Goal: Find specific page/section: Find specific page/section

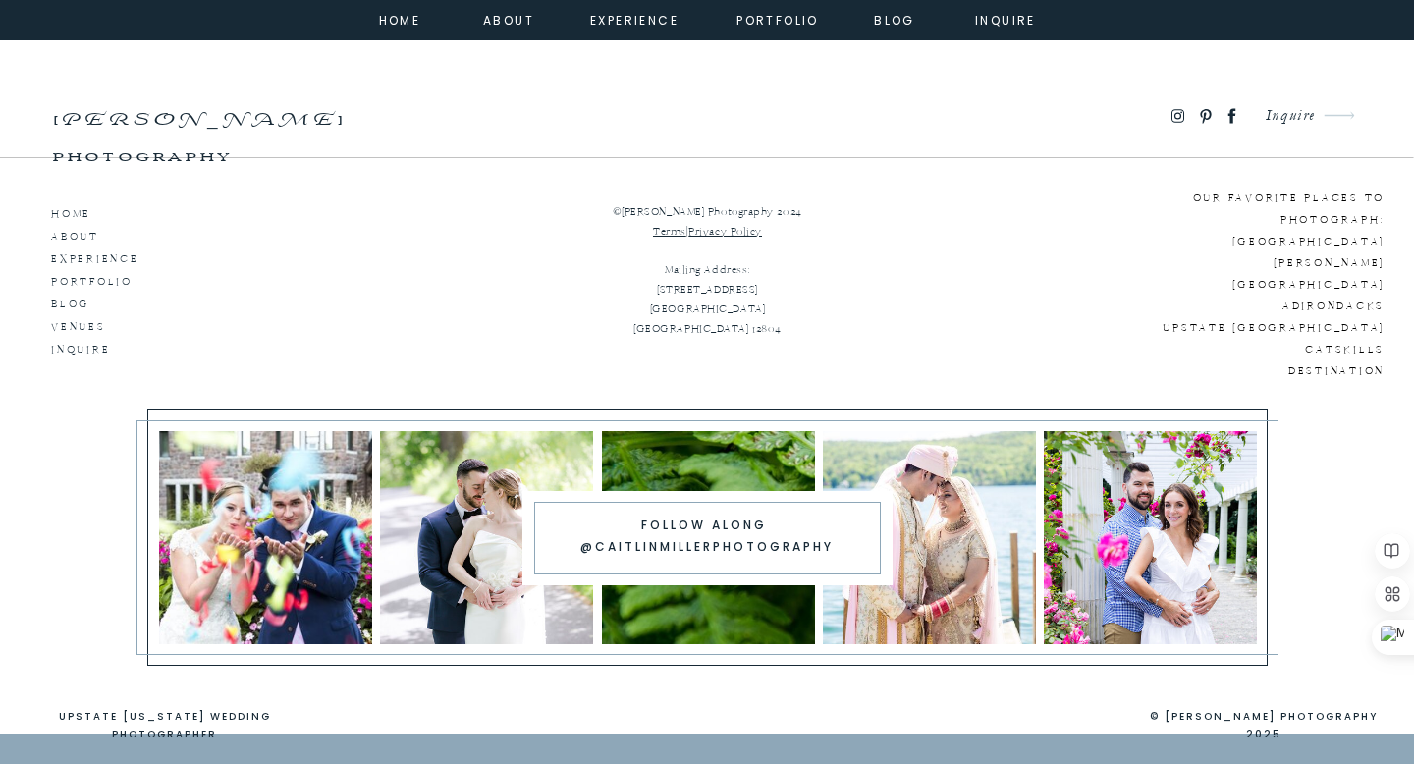
scroll to position [11001, 0]
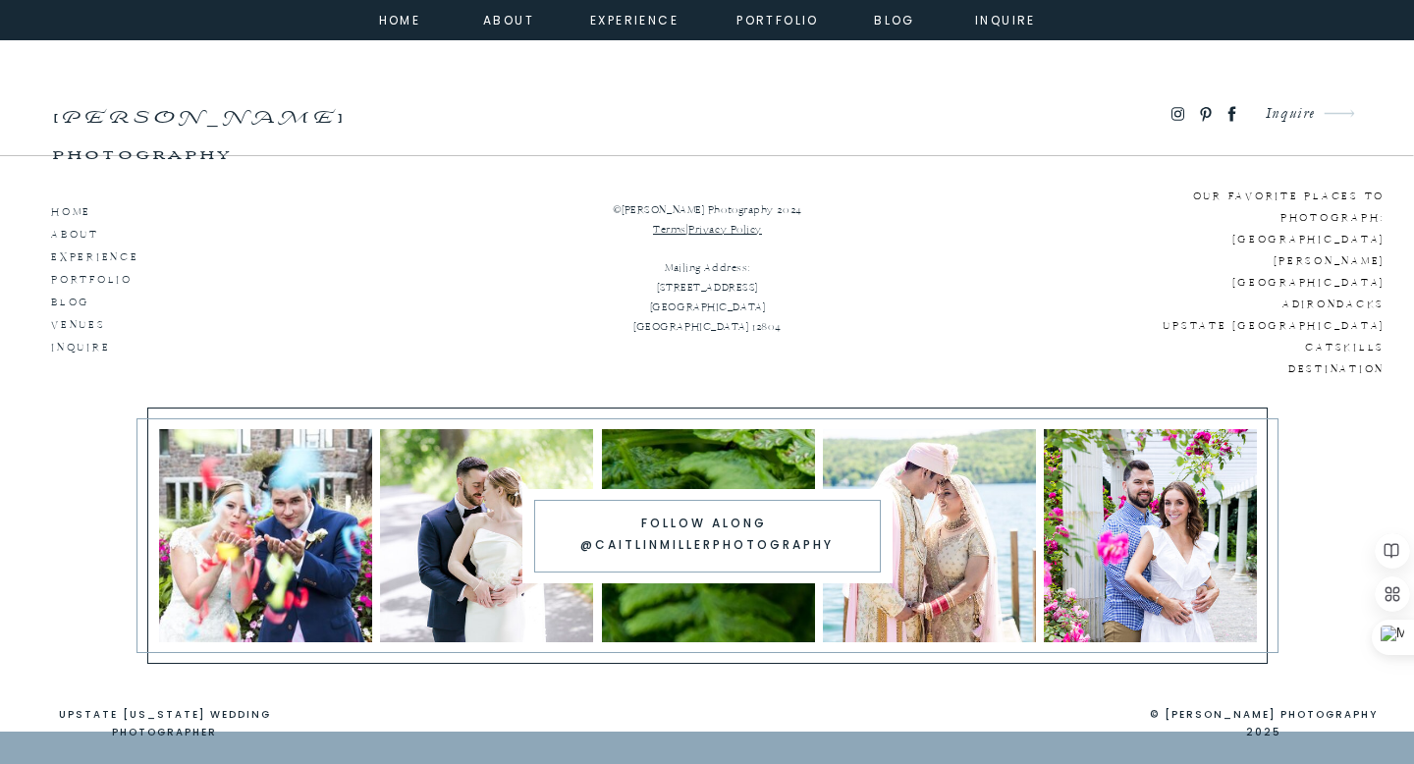
click at [90, 344] on p "inquire" at bounding box center [107, 345] width 112 height 18
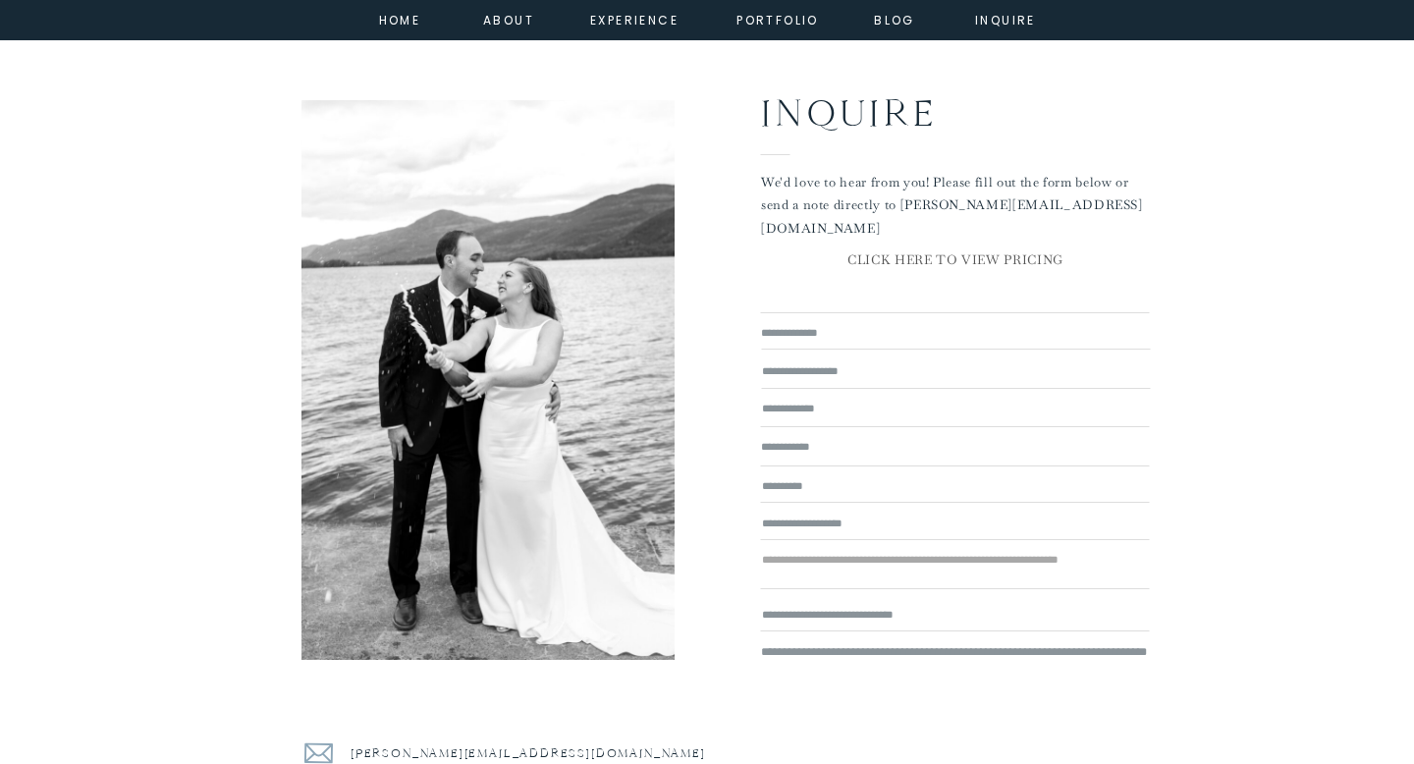
scroll to position [490, 0]
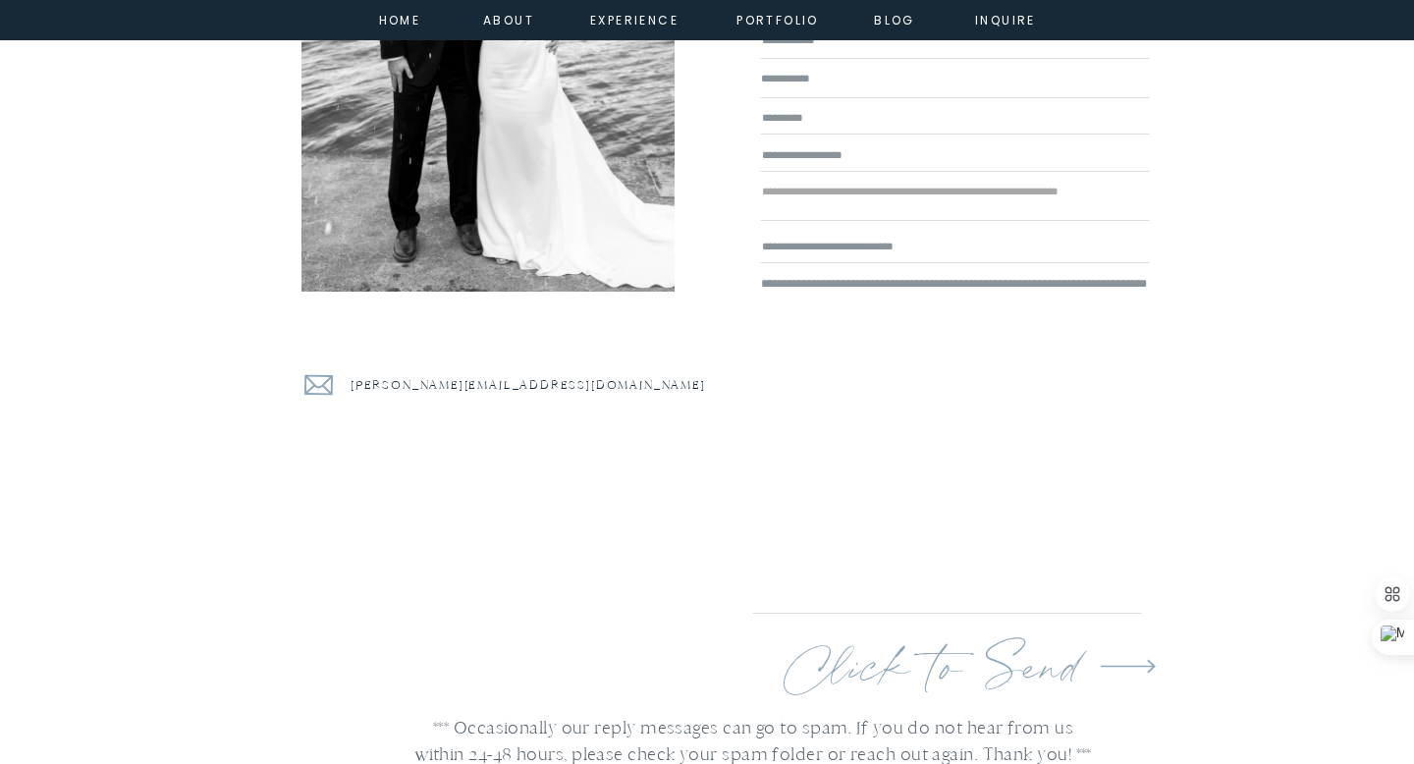
click at [899, 205] on textarea at bounding box center [956, 201] width 389 height 38
click at [863, 164] on textarea at bounding box center [956, 155] width 389 height 21
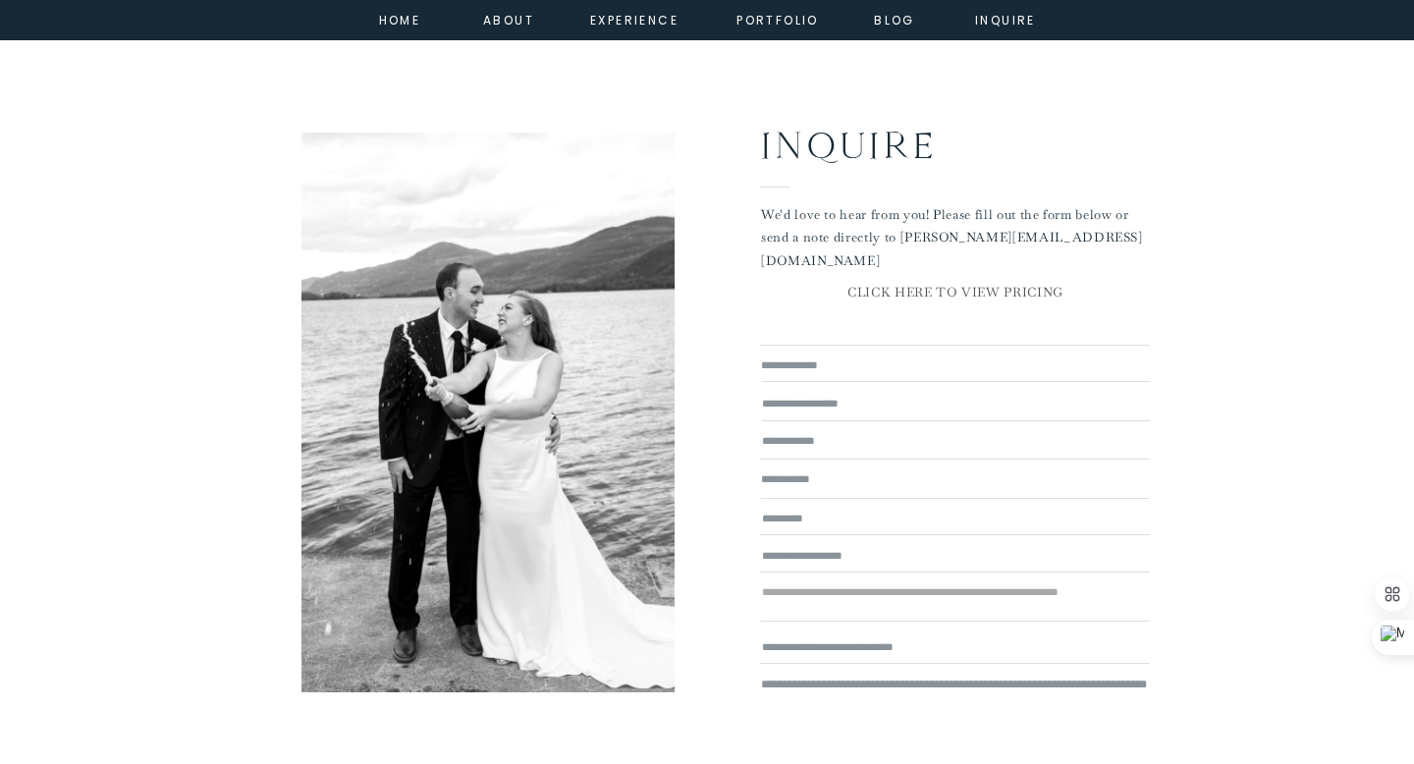
scroll to position [0, 0]
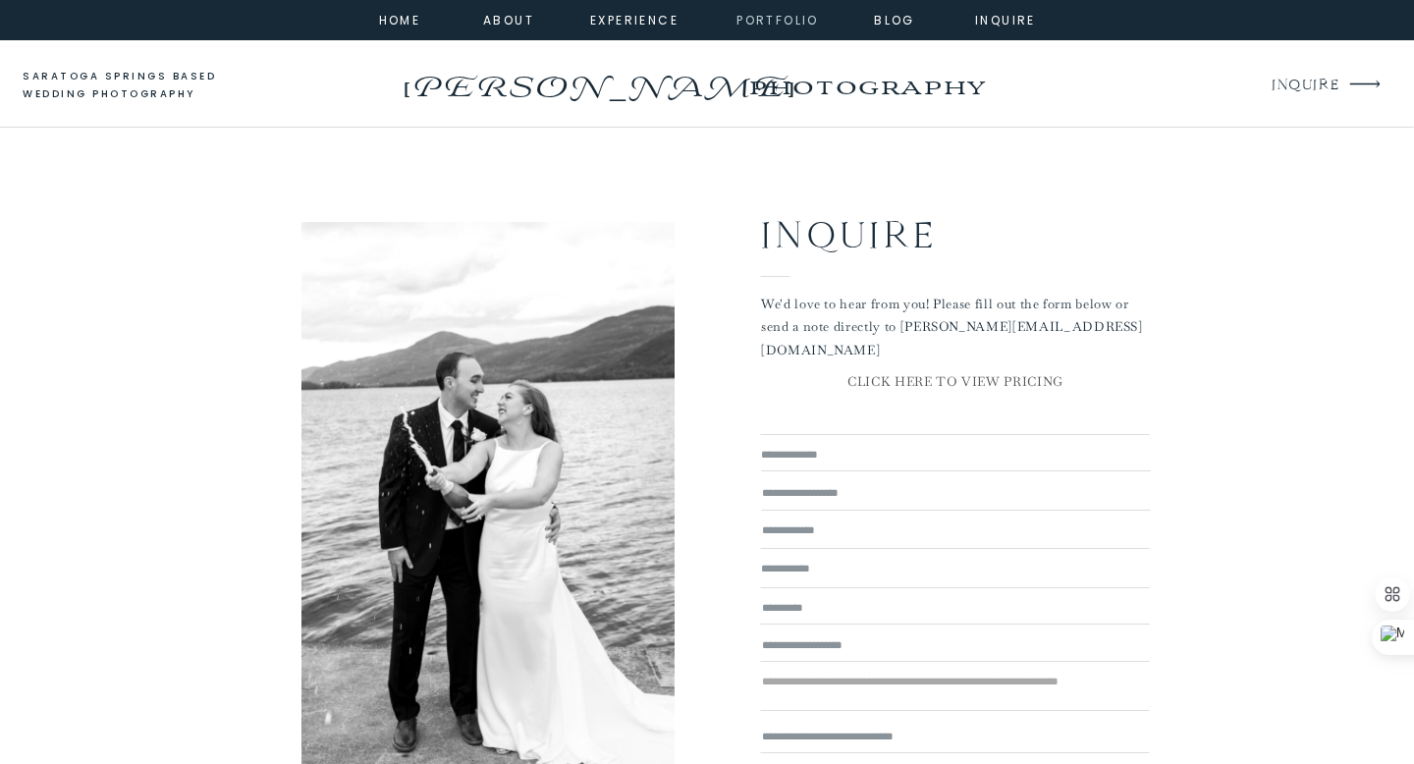
click at [788, 24] on nav "portfolio" at bounding box center [777, 19] width 84 height 18
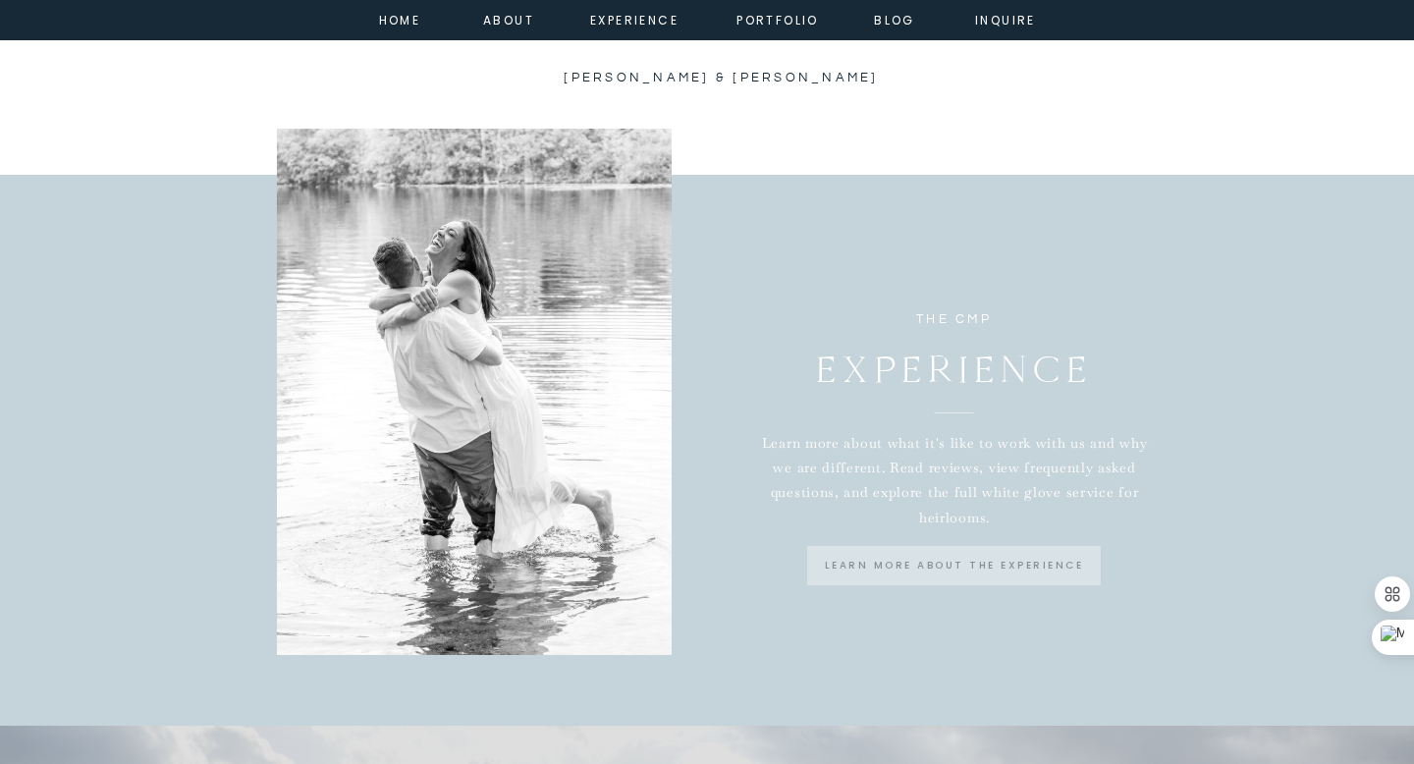
scroll to position [5294, 0]
